Goal: Connect with others: Establish contact or relationships with other users

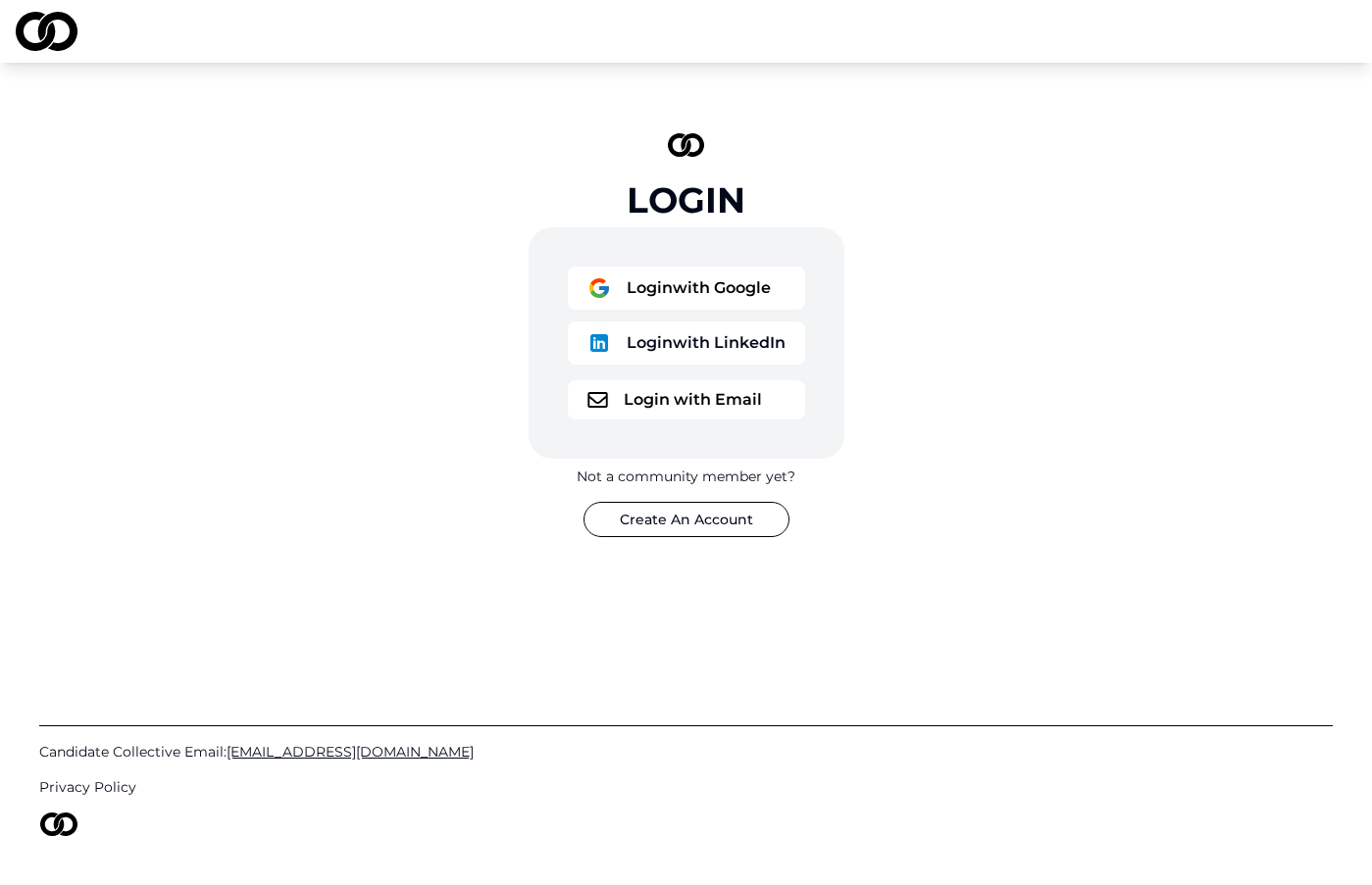
click at [683, 362] on button "Login with LinkedIn" at bounding box center [686, 342] width 238 height 43
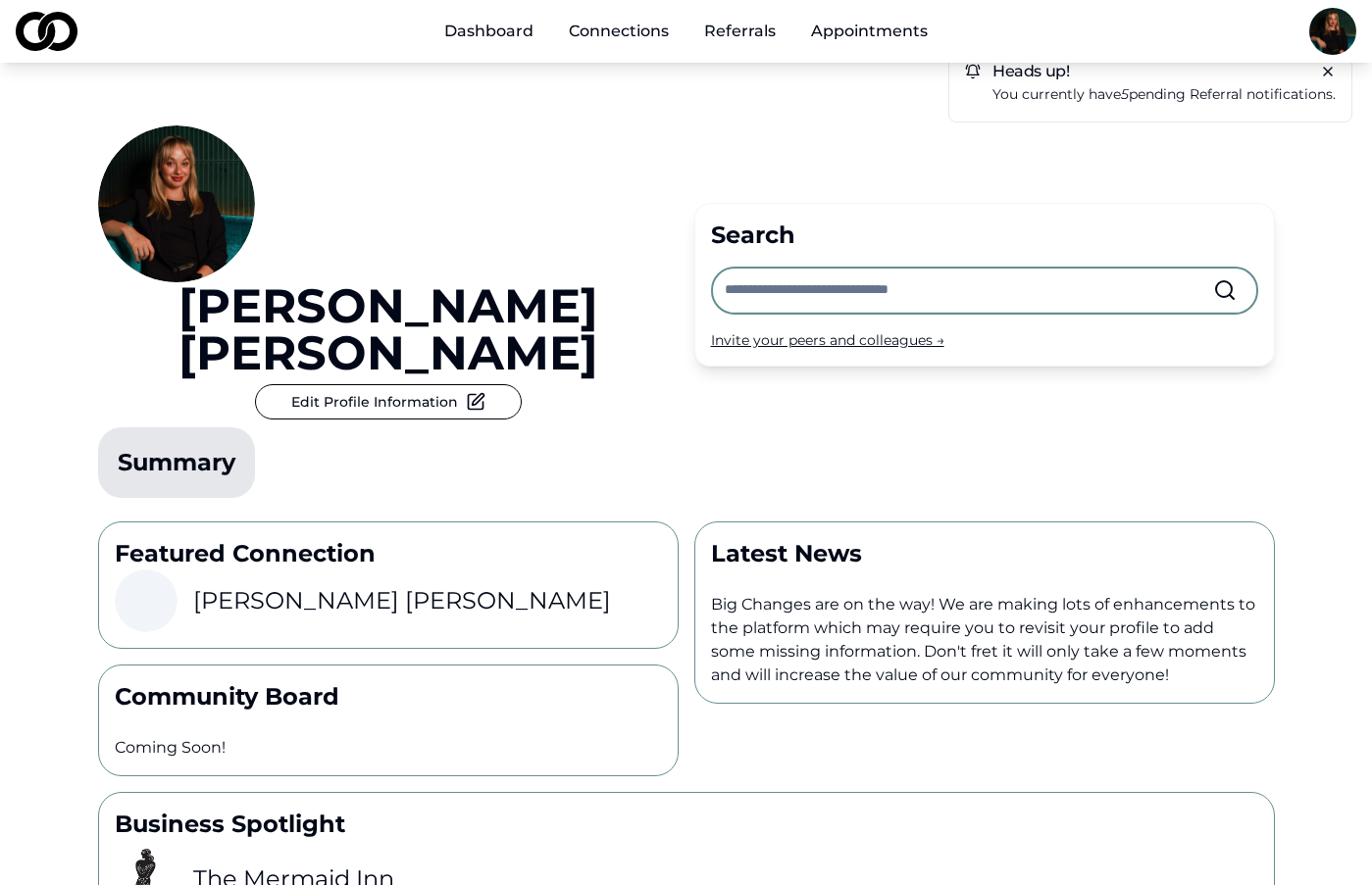
click at [627, 28] on link "Connections" at bounding box center [619, 31] width 131 height 39
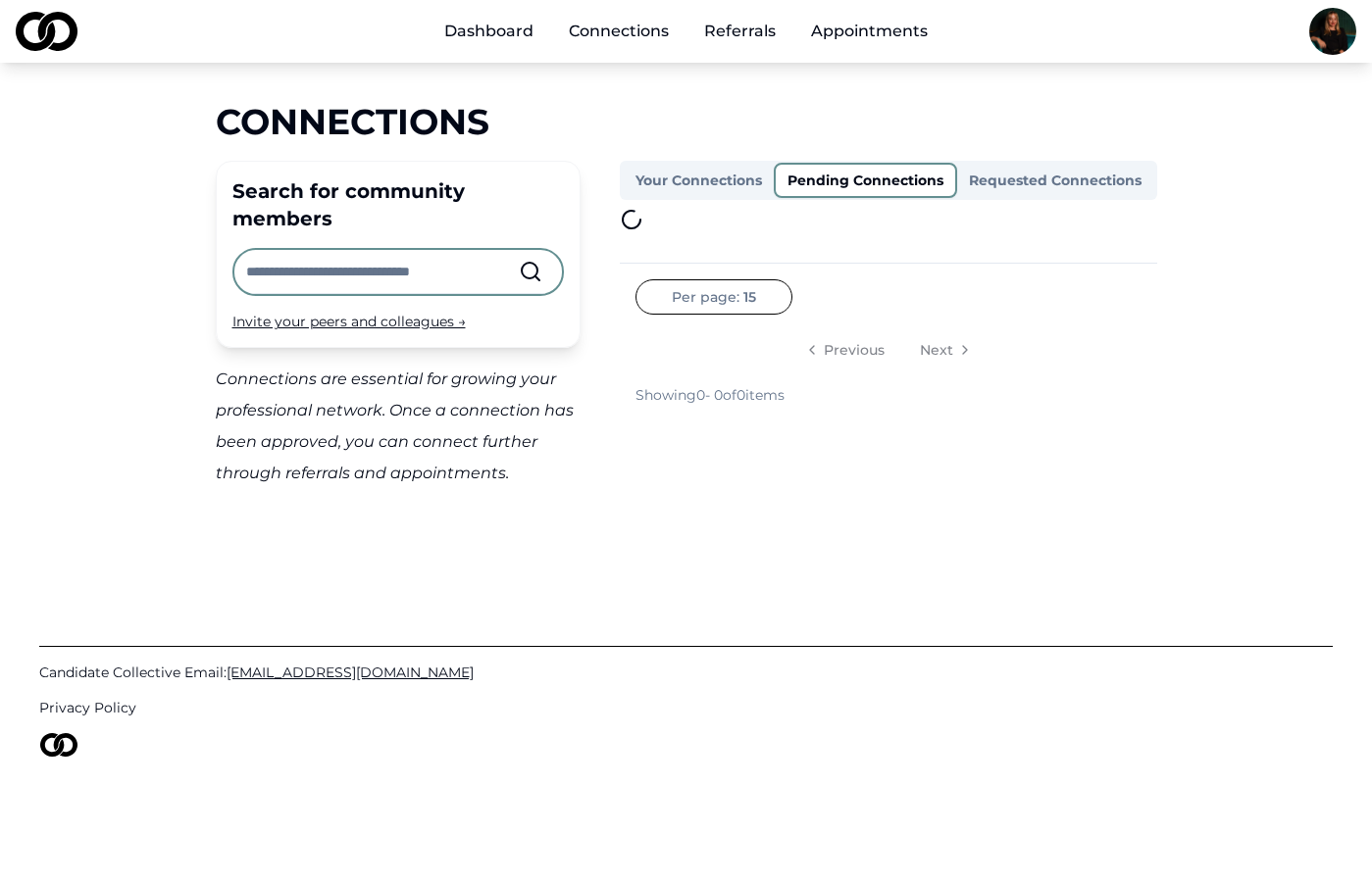
click at [859, 184] on button "Pending Connections" at bounding box center [866, 180] width 183 height 35
click at [689, 174] on button "Your Connections" at bounding box center [698, 181] width 150 height 32
